Goal: Navigation & Orientation: Find specific page/section

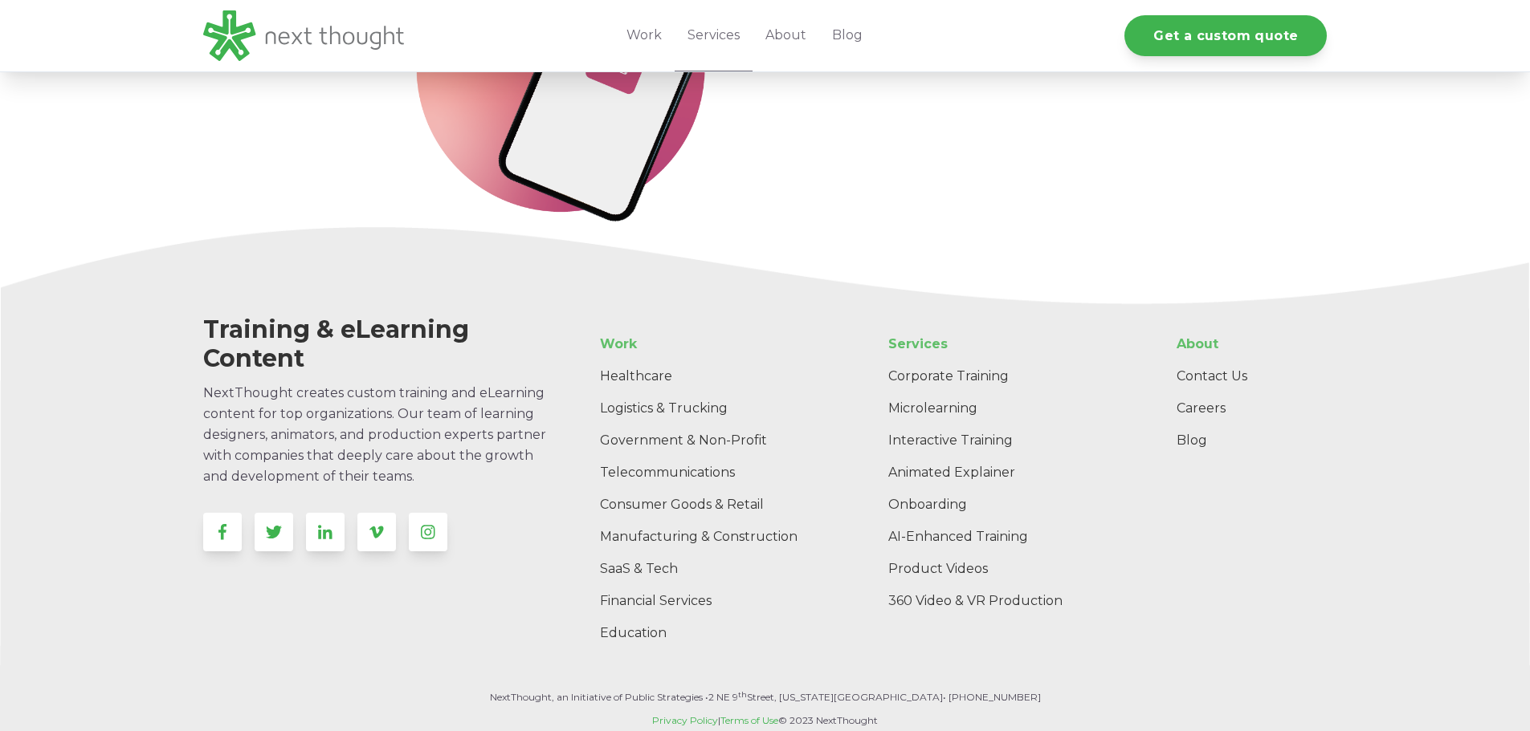
scroll to position [3184, 0]
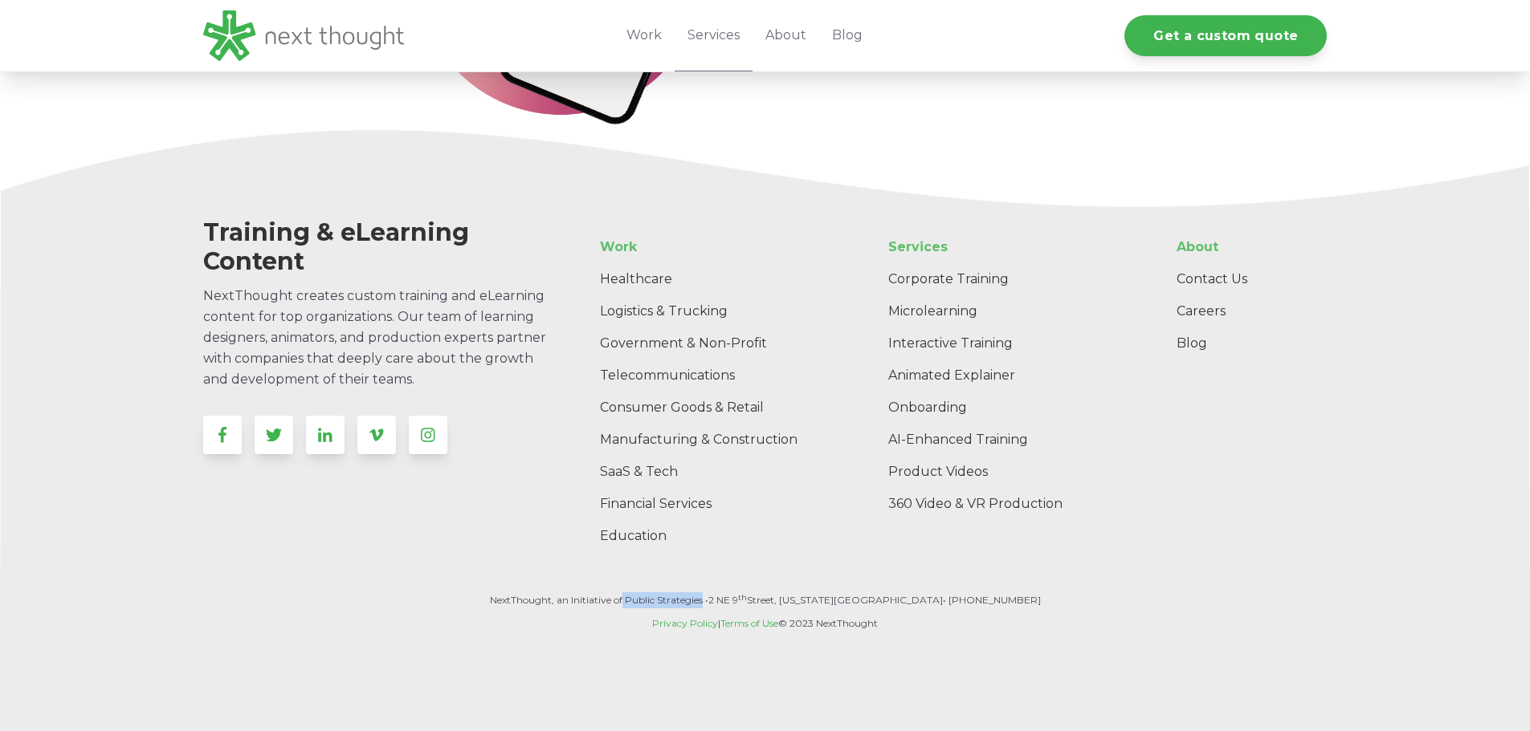
drag, startPoint x: 654, startPoint y: 598, endPoint x: 738, endPoint y: 600, distance: 83.5
click at [738, 600] on p "NextThought, an Initiative of Public Strategies • [STREET_ADDRESS][US_STATE] • …" at bounding box center [765, 601] width 1124 height 16
copy p "Public Strategies"
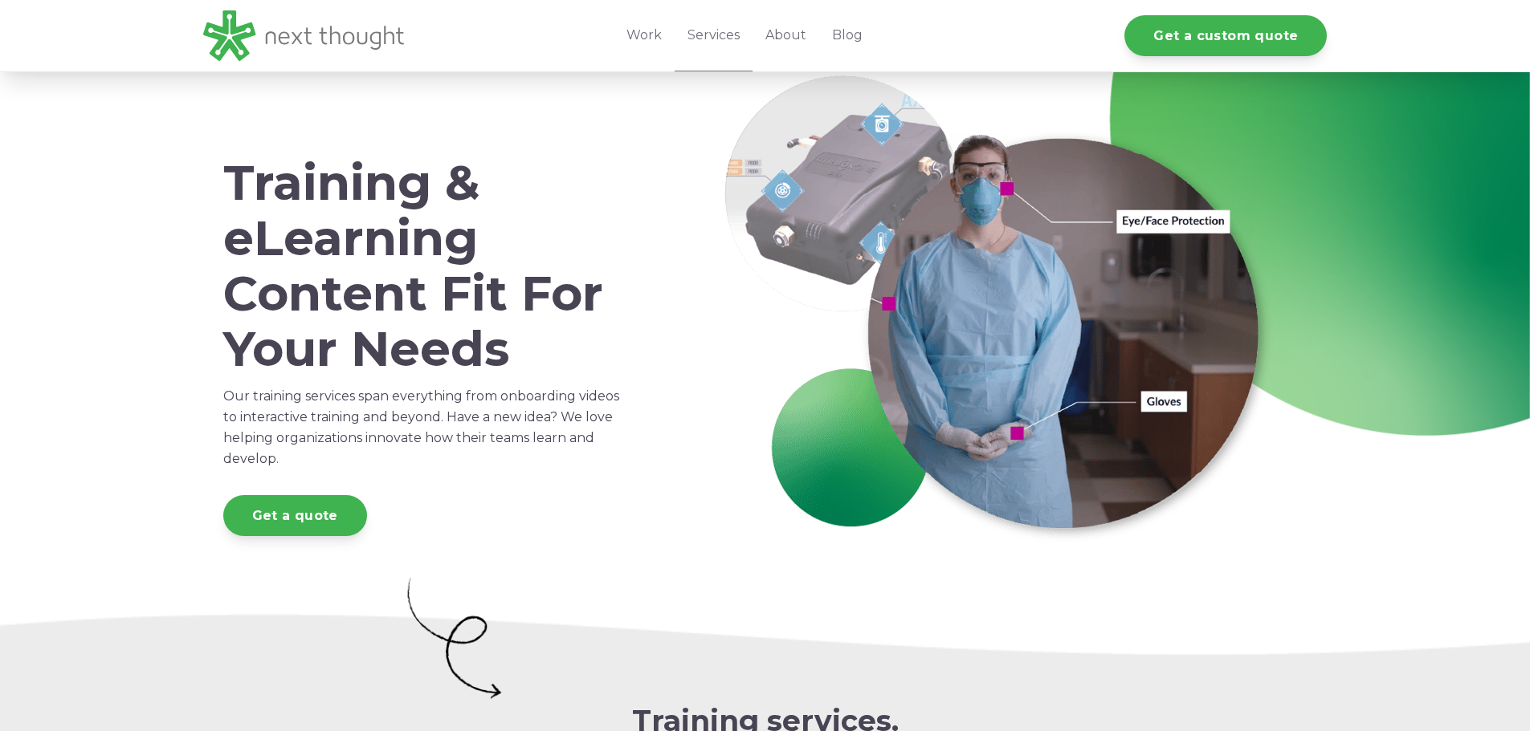
scroll to position [0, 0]
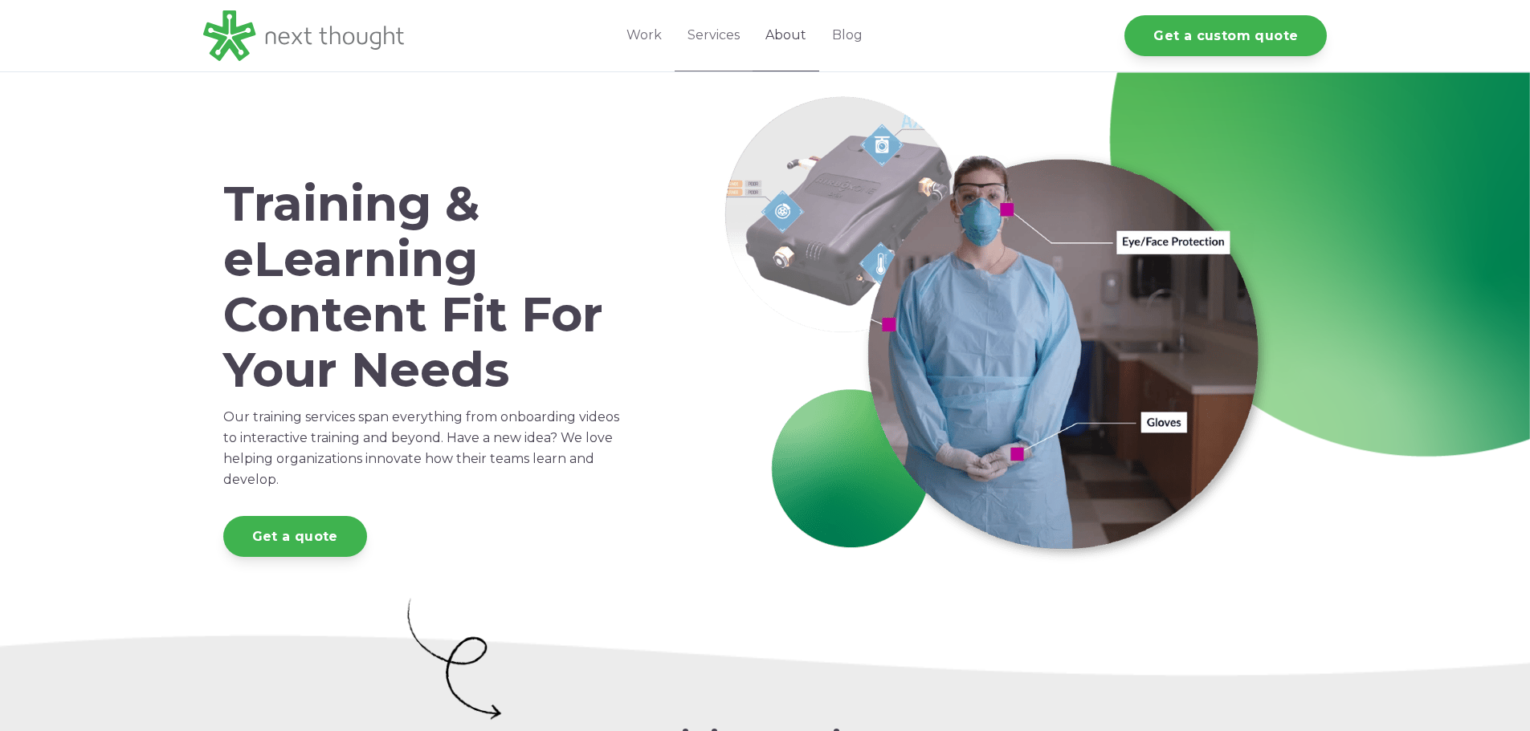
click at [780, 39] on link "About" at bounding box center [785, 35] width 67 height 71
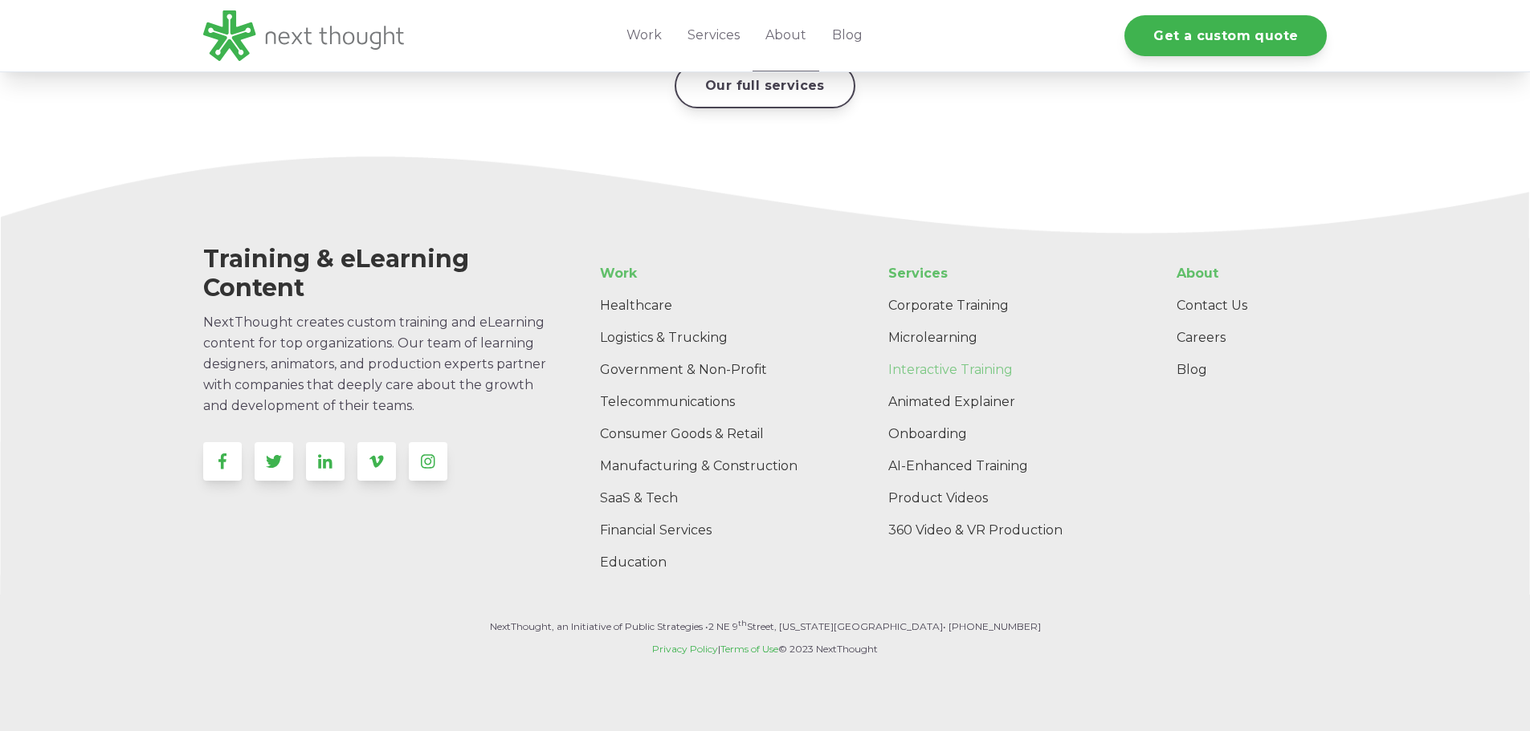
scroll to position [2594, 0]
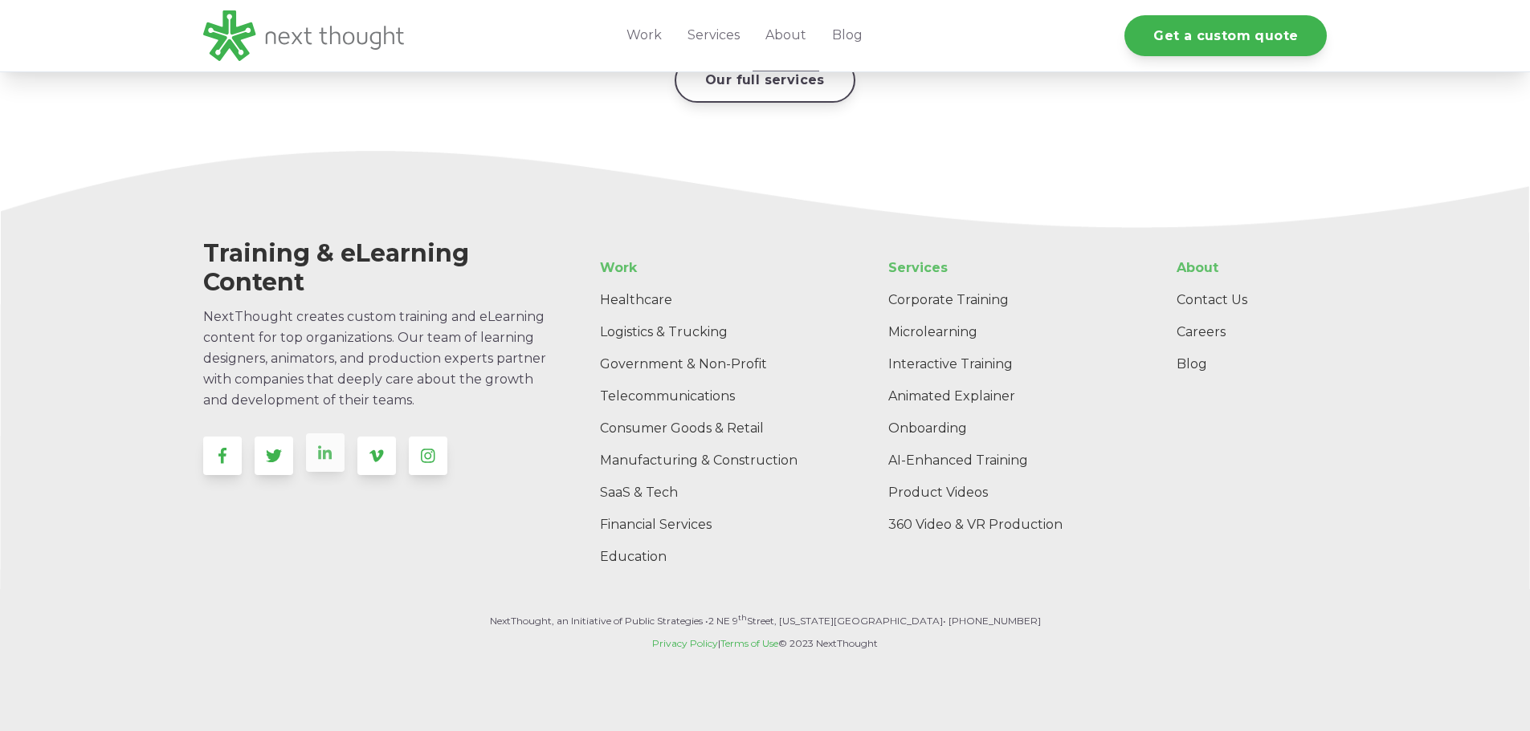
click at [316, 439] on link at bounding box center [325, 453] width 39 height 39
